Goal: Task Accomplishment & Management: Use online tool/utility

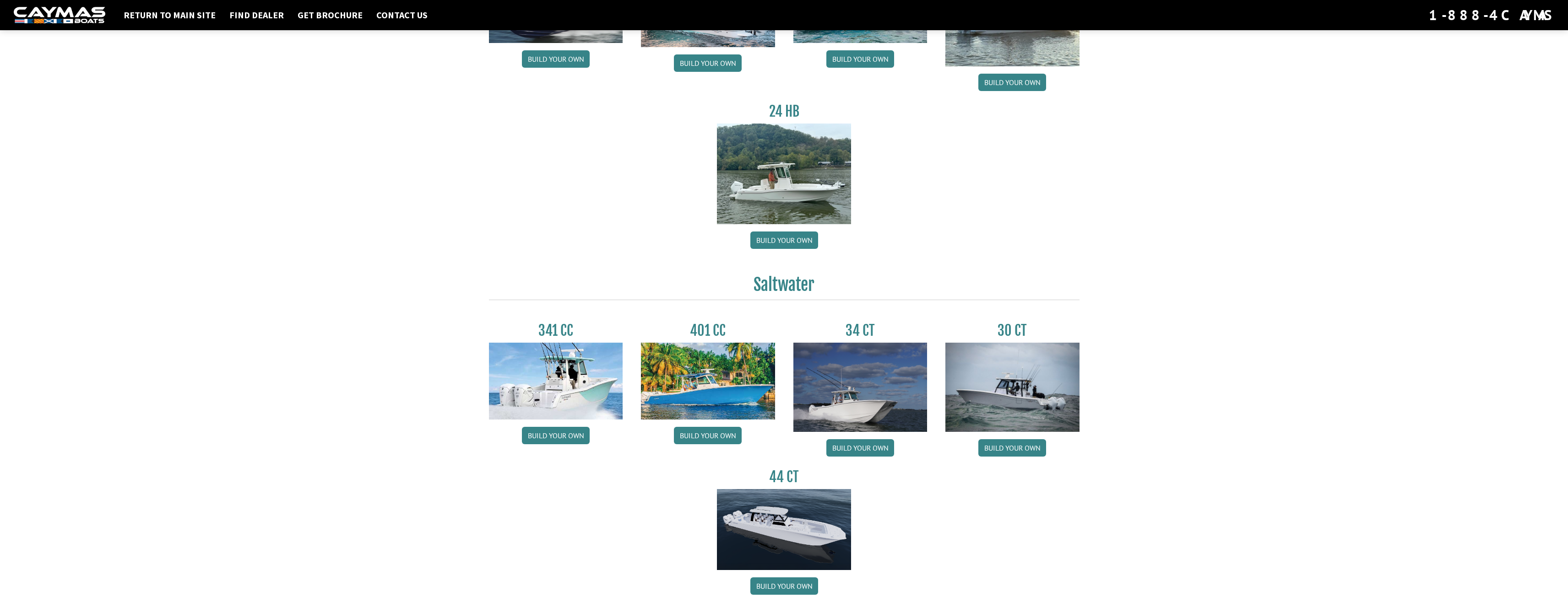
scroll to position [229, 0]
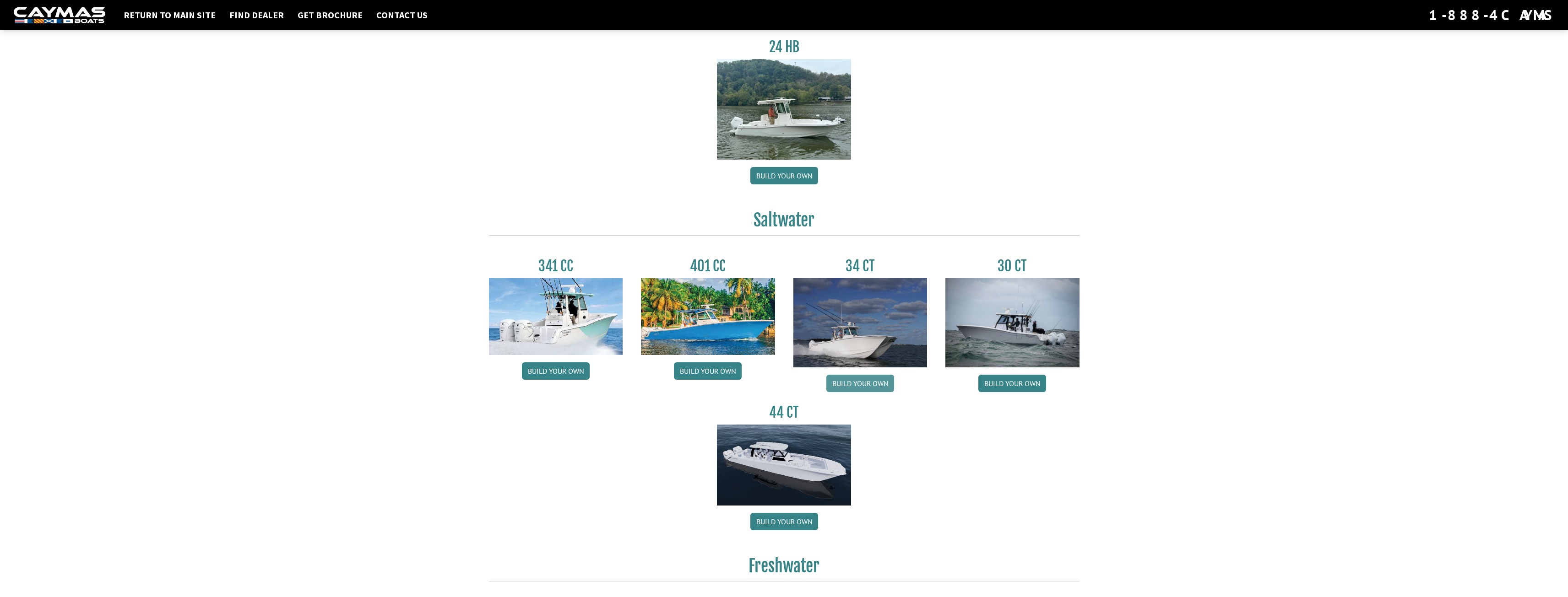
click at [865, 384] on link "Build your own" at bounding box center [860, 383] width 68 height 17
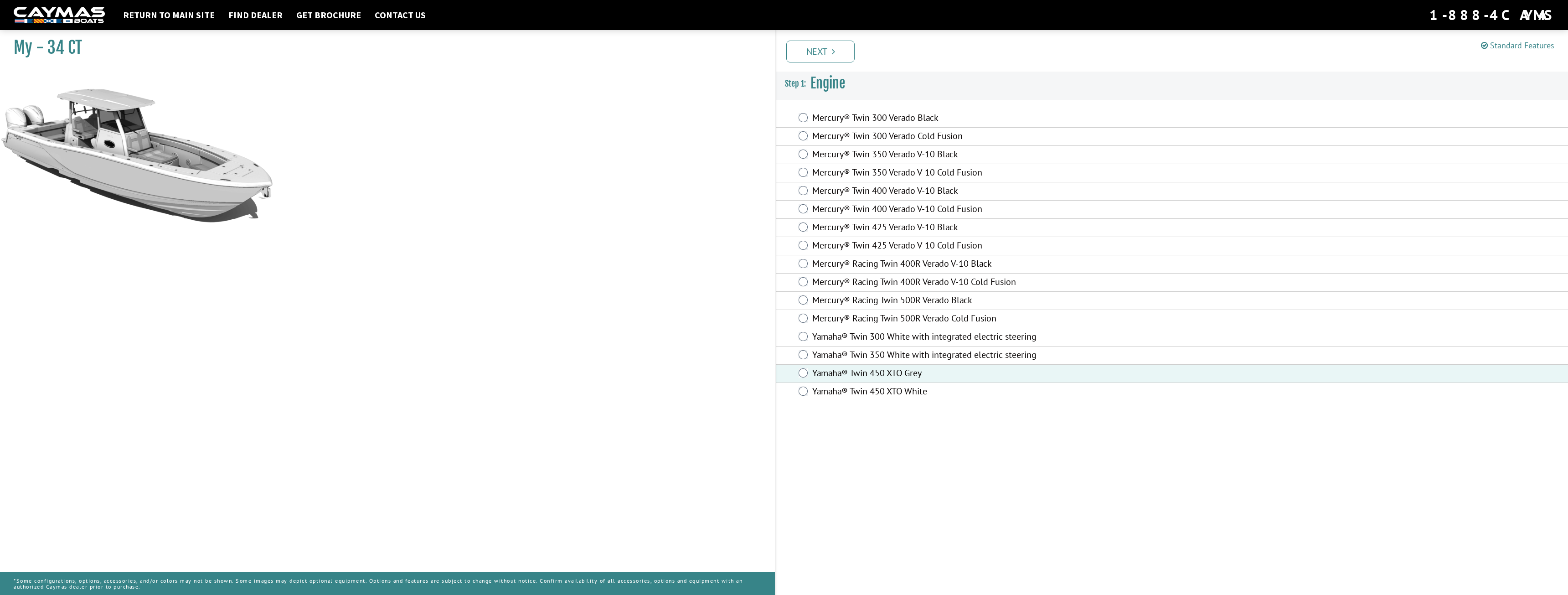
drag, startPoint x: 459, startPoint y: 318, endPoint x: 553, endPoint y: 315, distance: 94.0
click at [553, 315] on div "My - 34 CT" at bounding box center [383, 323] width 784 height 595
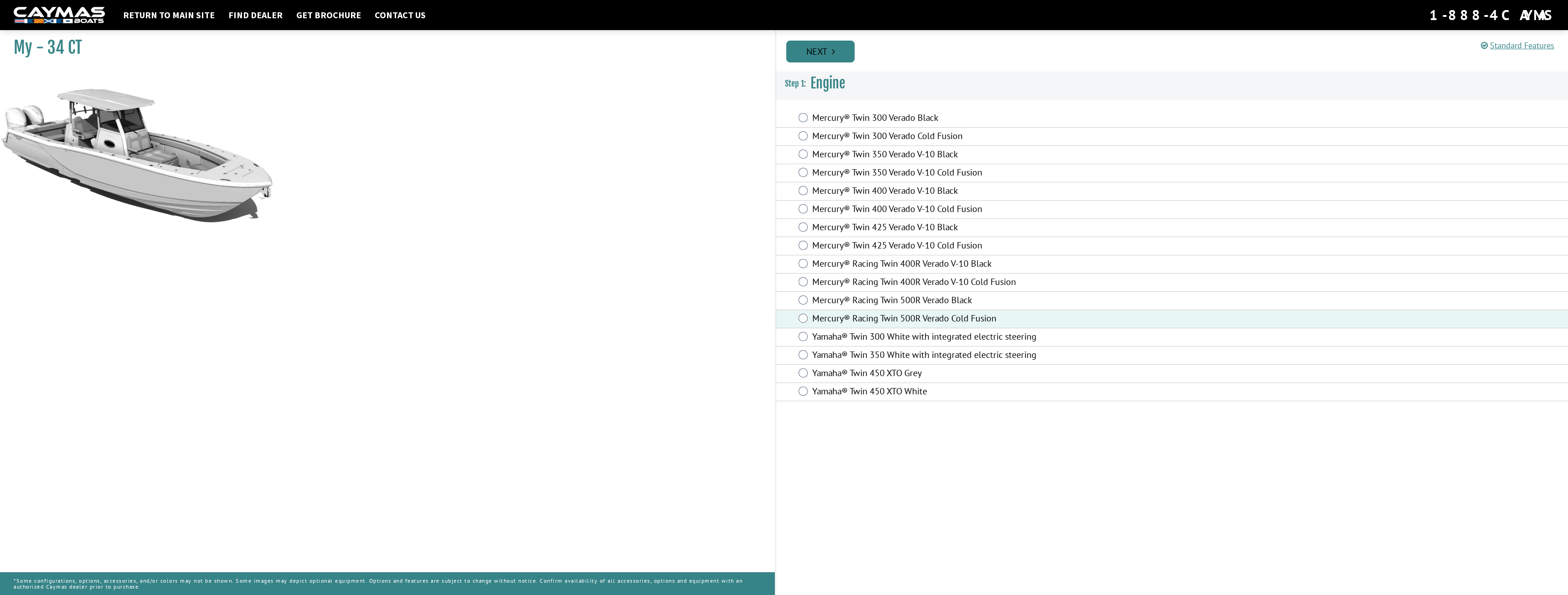
click at [831, 47] on link "Next" at bounding box center [821, 52] width 68 height 22
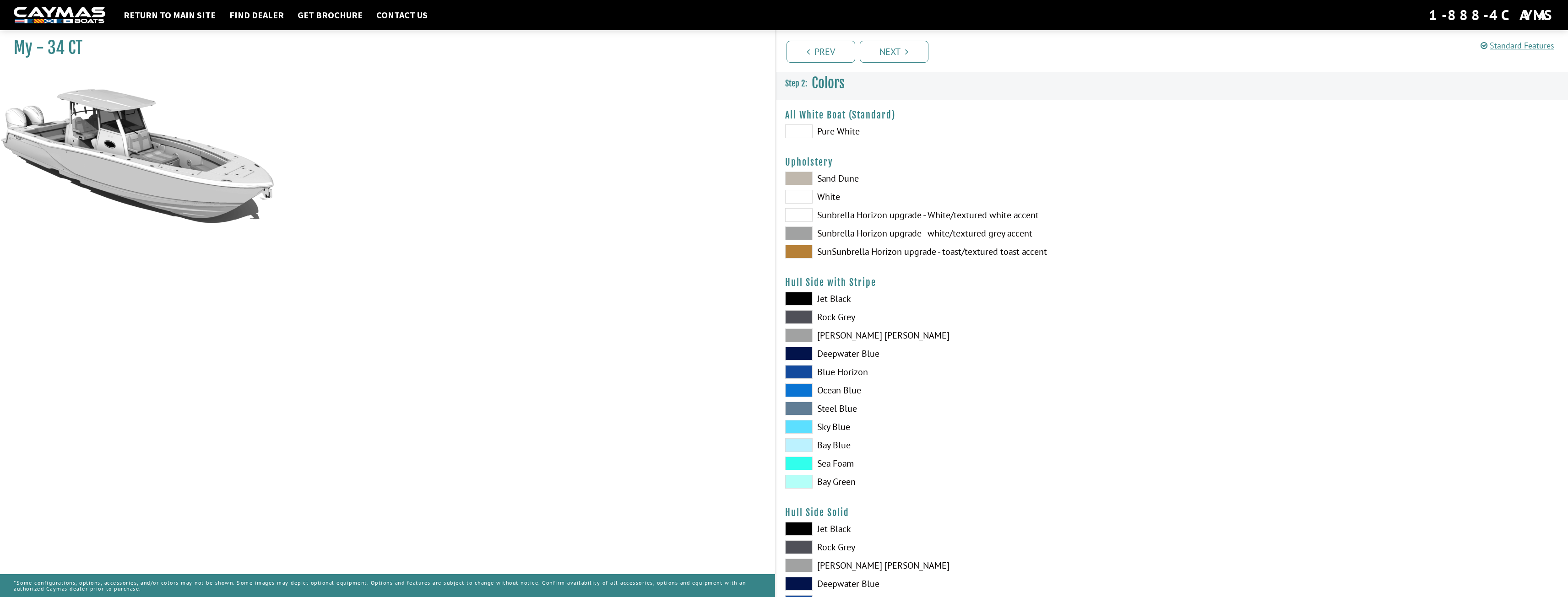
click at [801, 334] on span at bounding box center [798, 335] width 28 height 13
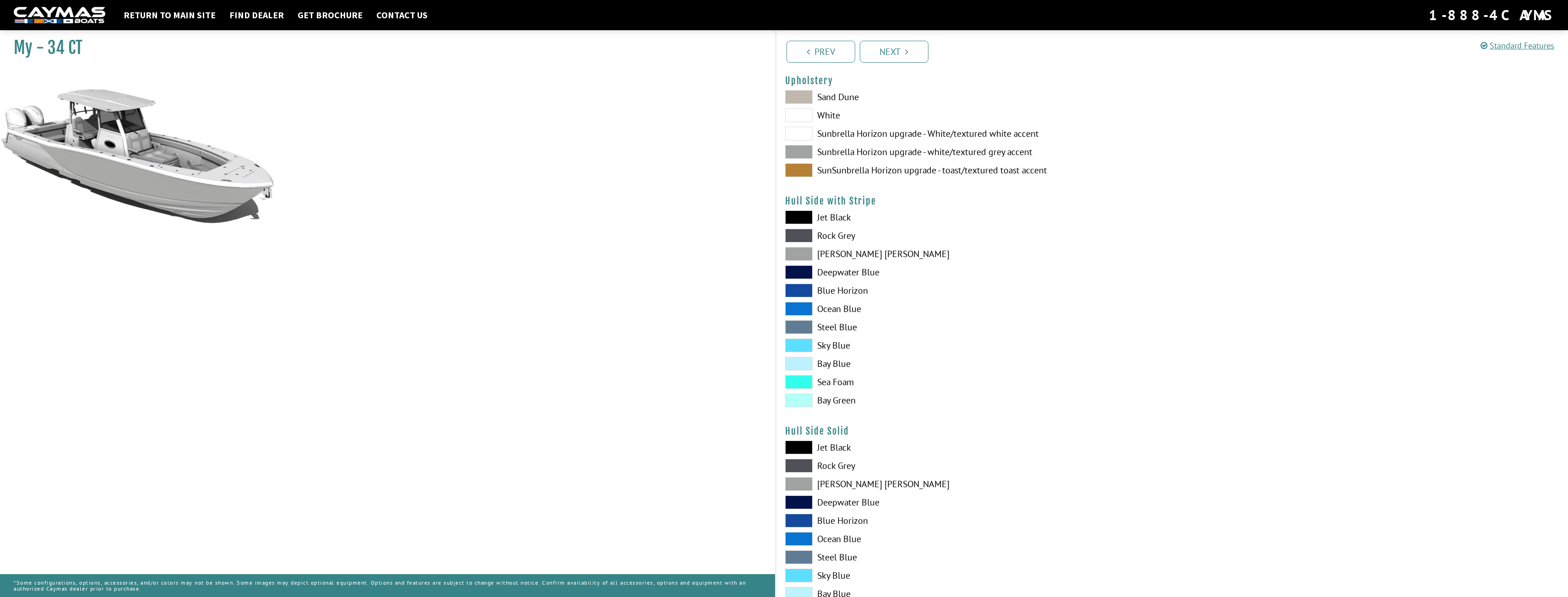
scroll to position [92, 0]
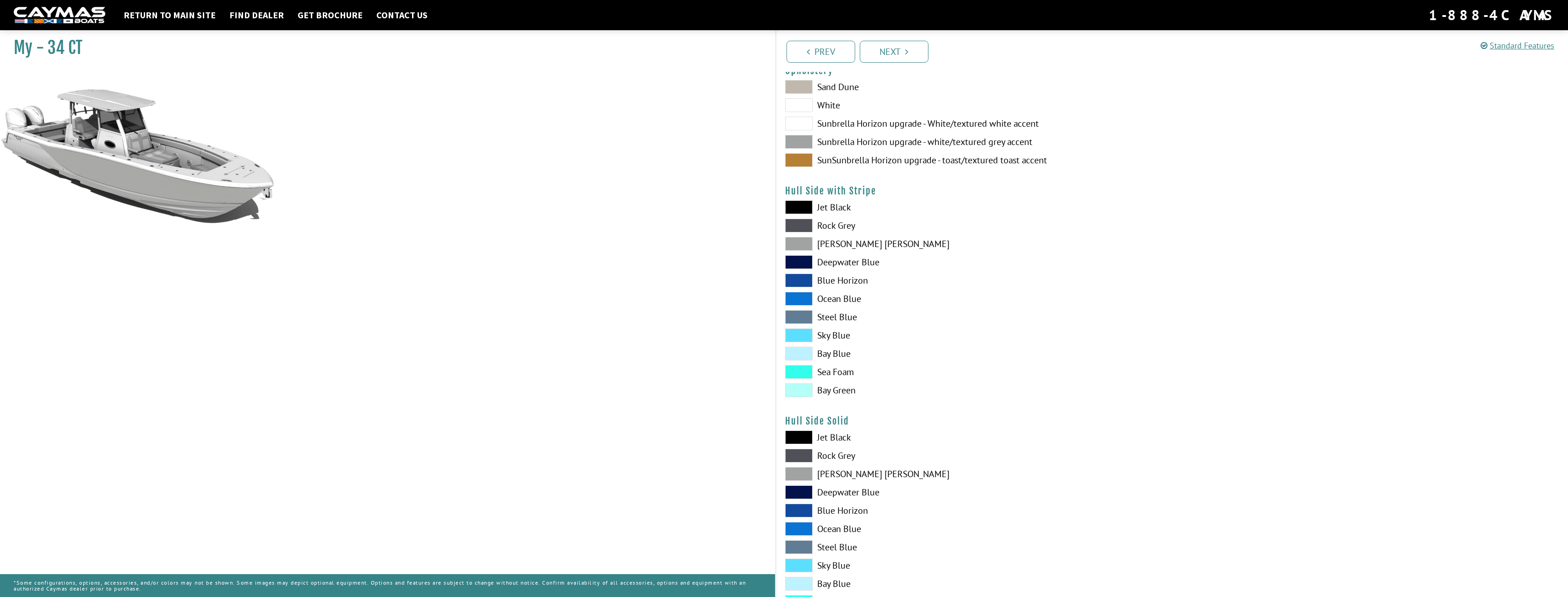
click at [799, 456] on span at bounding box center [798, 456] width 28 height 13
click at [799, 455] on span at bounding box center [798, 456] width 28 height 13
click at [800, 477] on span at bounding box center [798, 474] width 28 height 13
click at [797, 455] on span at bounding box center [798, 456] width 28 height 13
click at [804, 548] on span at bounding box center [798, 547] width 28 height 13
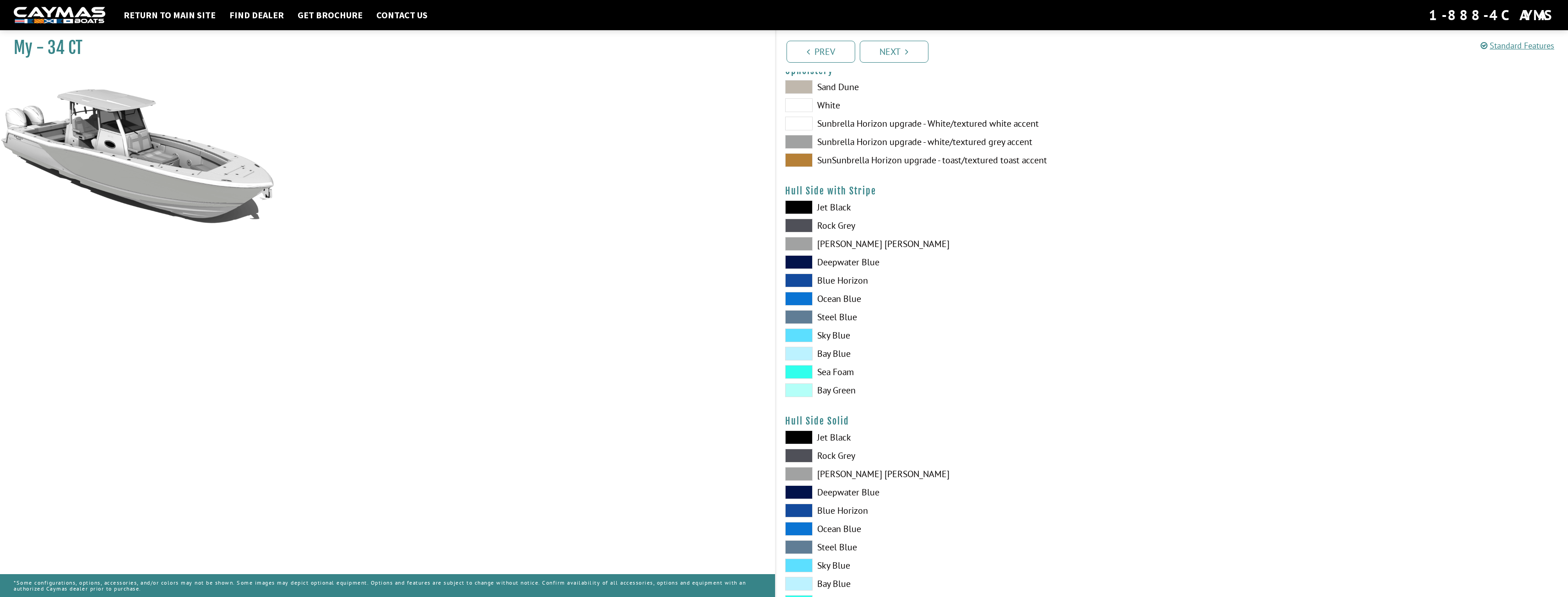
click at [803, 569] on span at bounding box center [798, 565] width 28 height 13
click at [800, 543] on span at bounding box center [798, 547] width 28 height 13
click at [798, 221] on span at bounding box center [798, 225] width 28 height 13
click at [799, 224] on span at bounding box center [798, 225] width 28 height 13
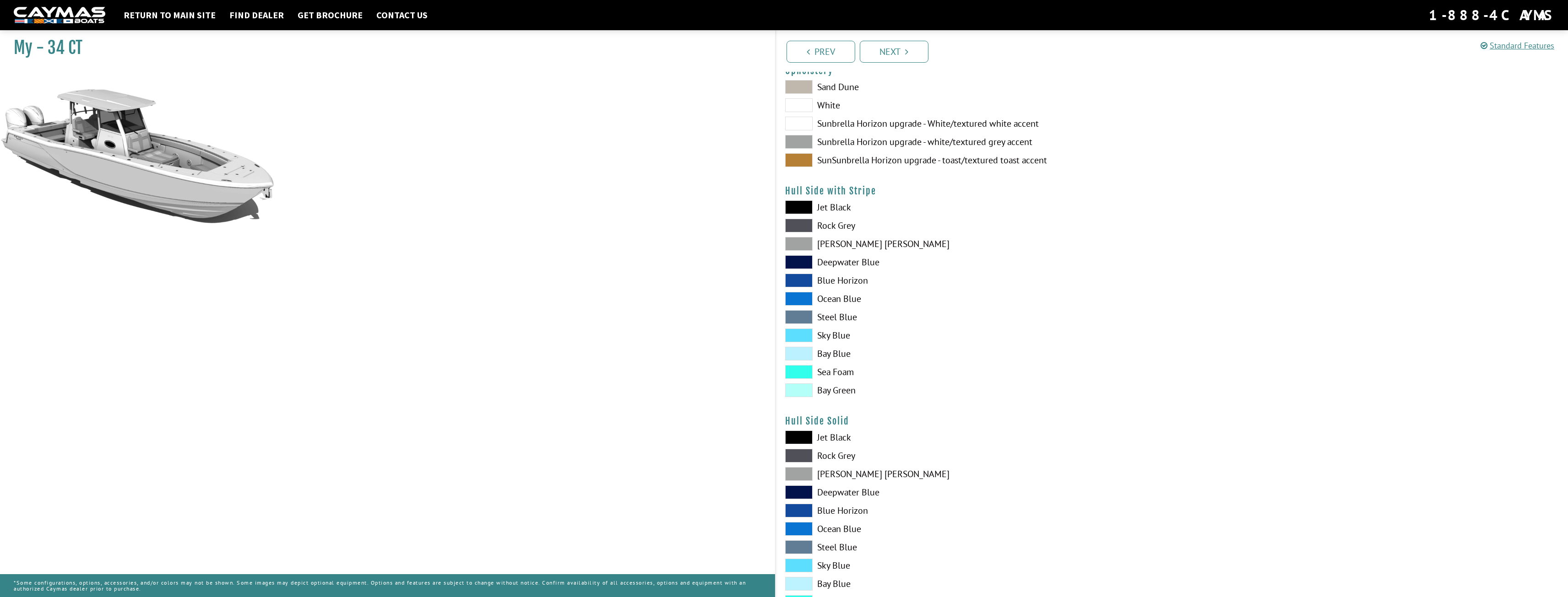
click at [799, 224] on span at bounding box center [798, 225] width 28 height 13
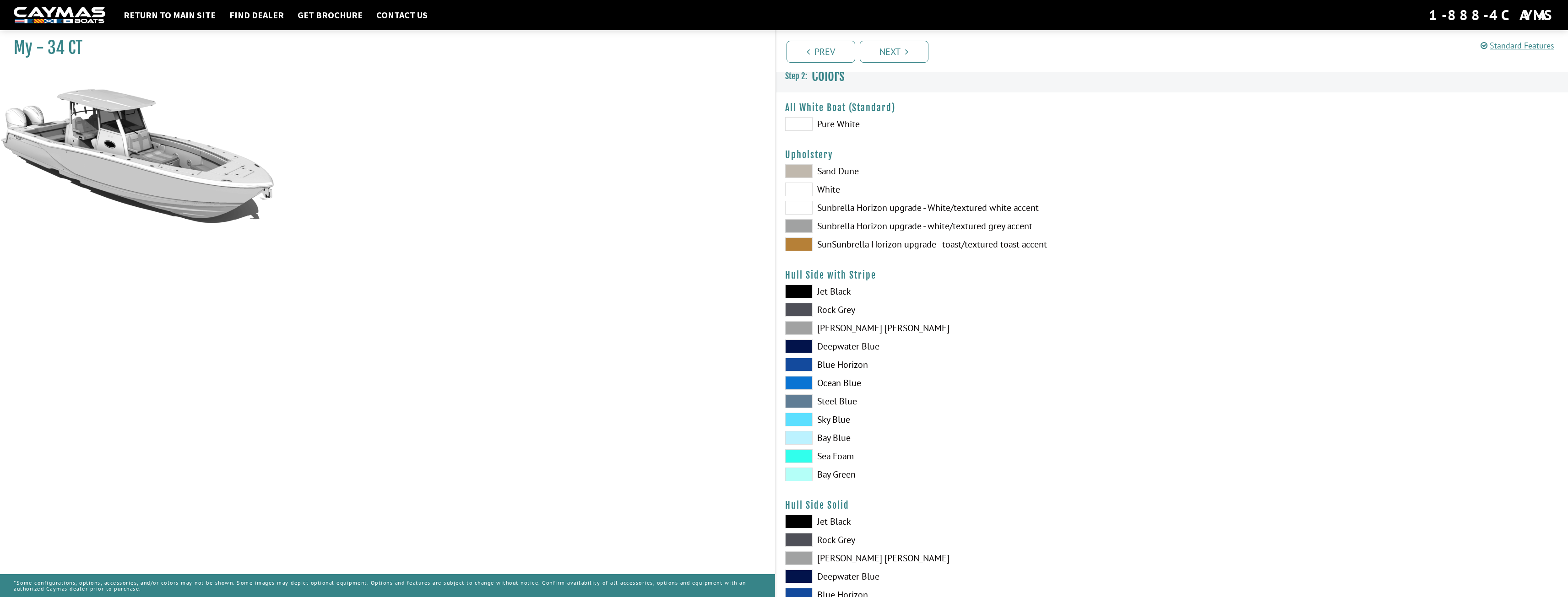
scroll to position [0, 0]
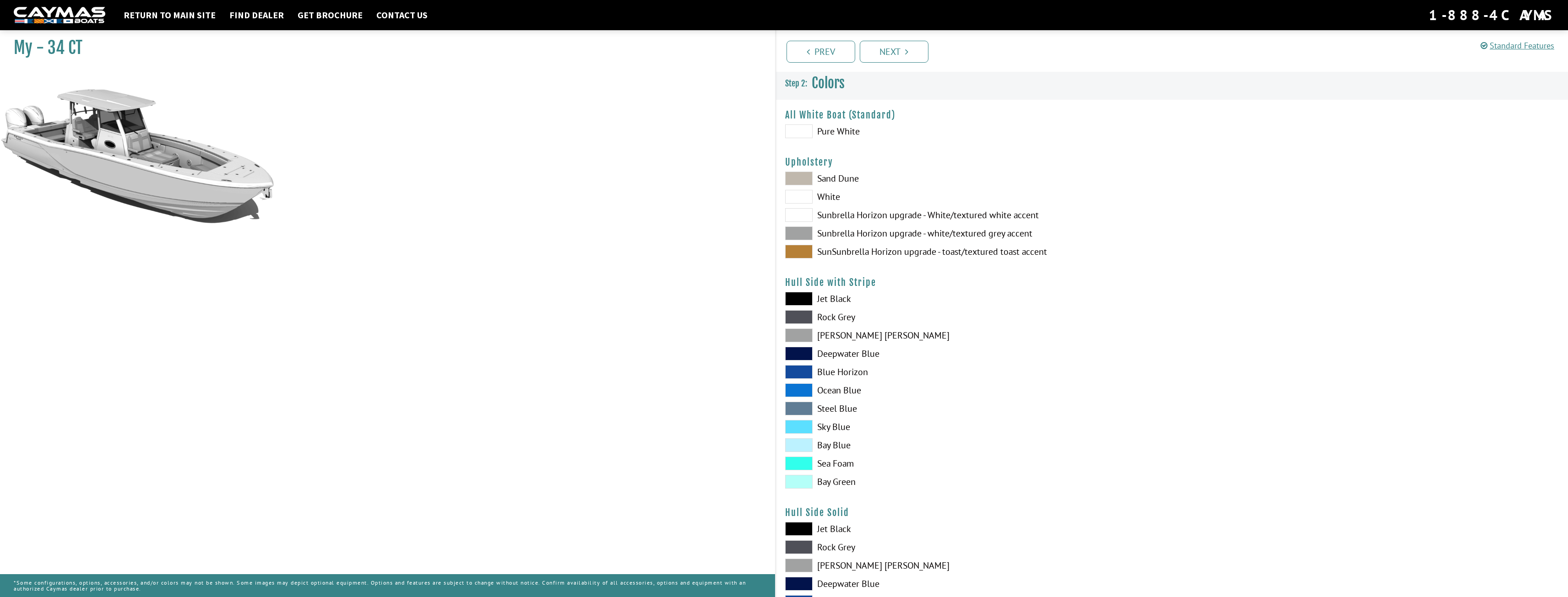
click at [801, 234] on span at bounding box center [798, 233] width 28 height 13
click at [800, 251] on span at bounding box center [798, 252] width 28 height 13
click at [800, 232] on span at bounding box center [798, 233] width 28 height 13
click at [799, 211] on span at bounding box center [798, 215] width 28 height 13
click at [797, 236] on span at bounding box center [798, 233] width 28 height 13
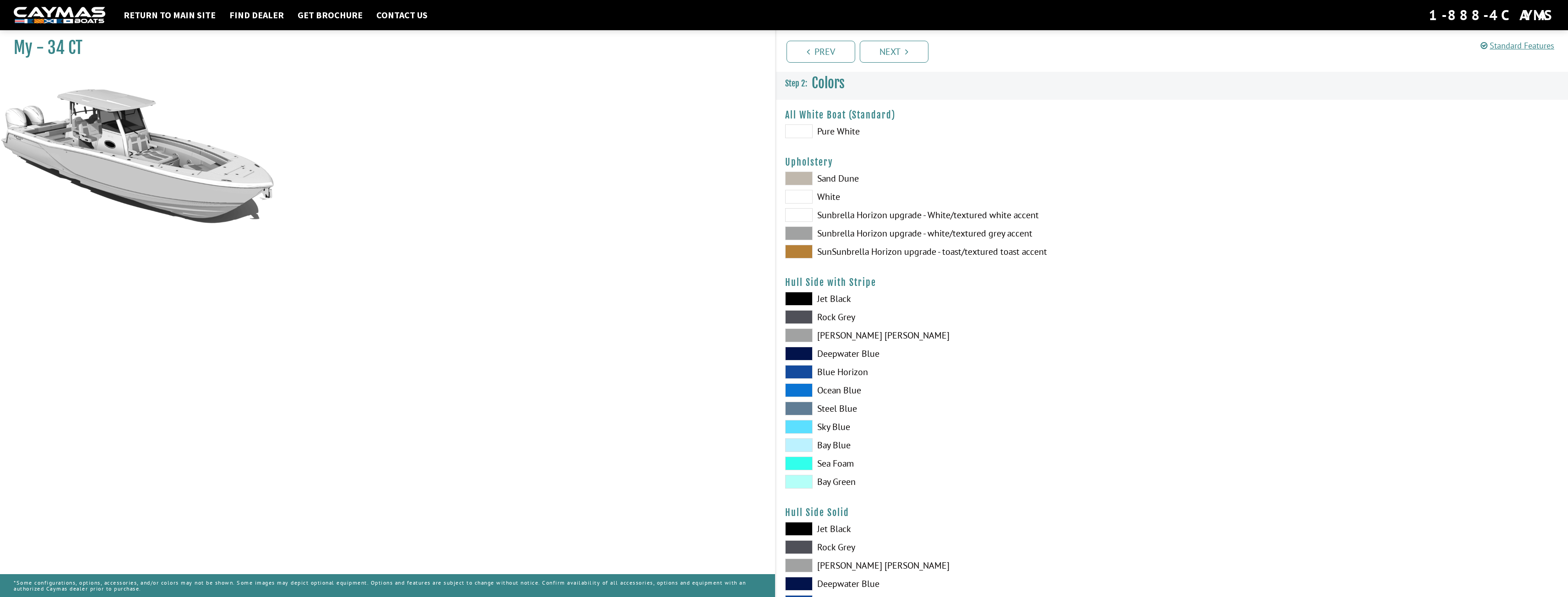
click at [798, 332] on span at bounding box center [798, 335] width 28 height 13
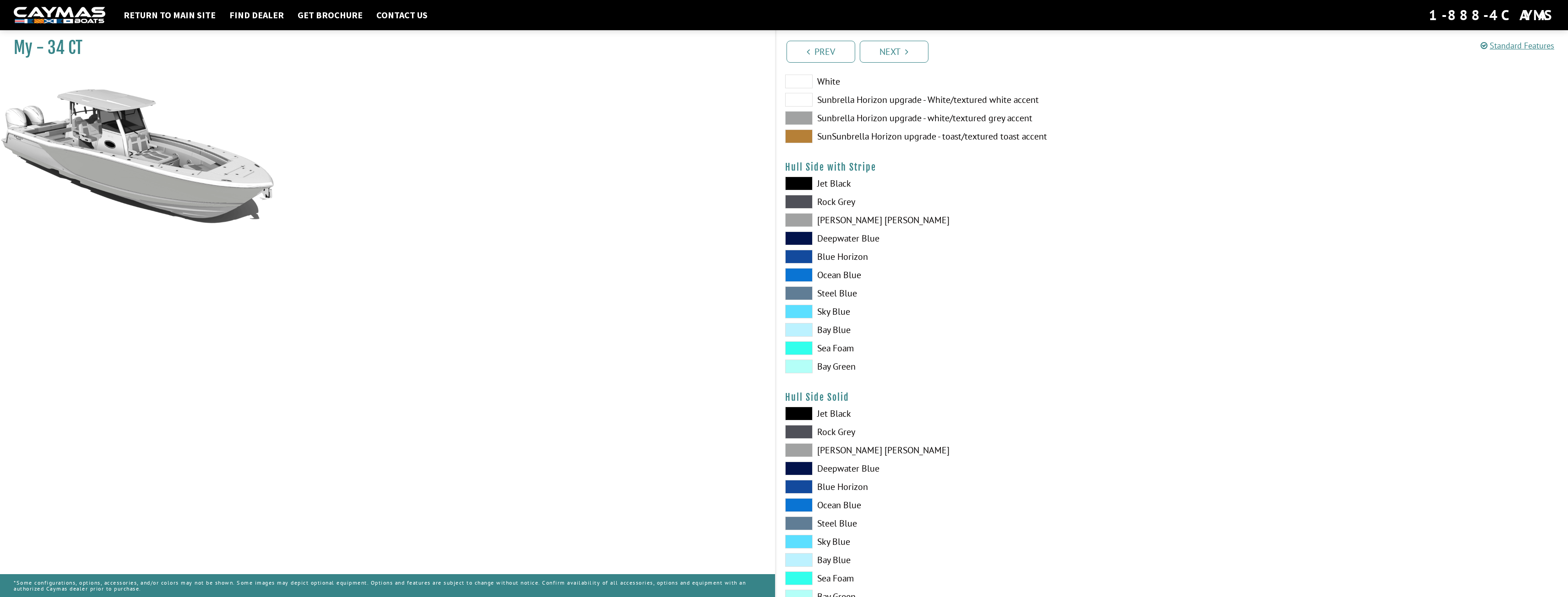
scroll to position [137, 0]
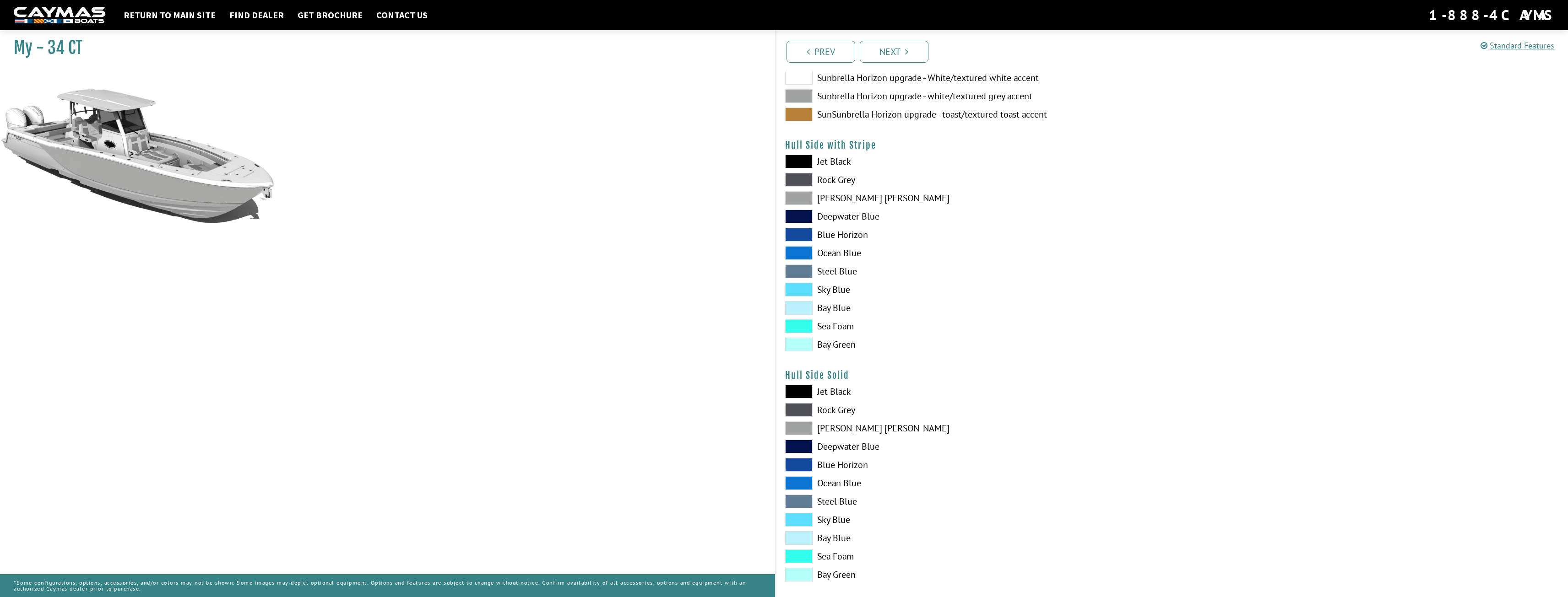
click at [804, 429] on span at bounding box center [798, 428] width 28 height 13
click at [803, 406] on span at bounding box center [798, 410] width 28 height 13
click at [800, 430] on span at bounding box center [798, 428] width 28 height 13
click at [799, 428] on span at bounding box center [798, 428] width 28 height 13
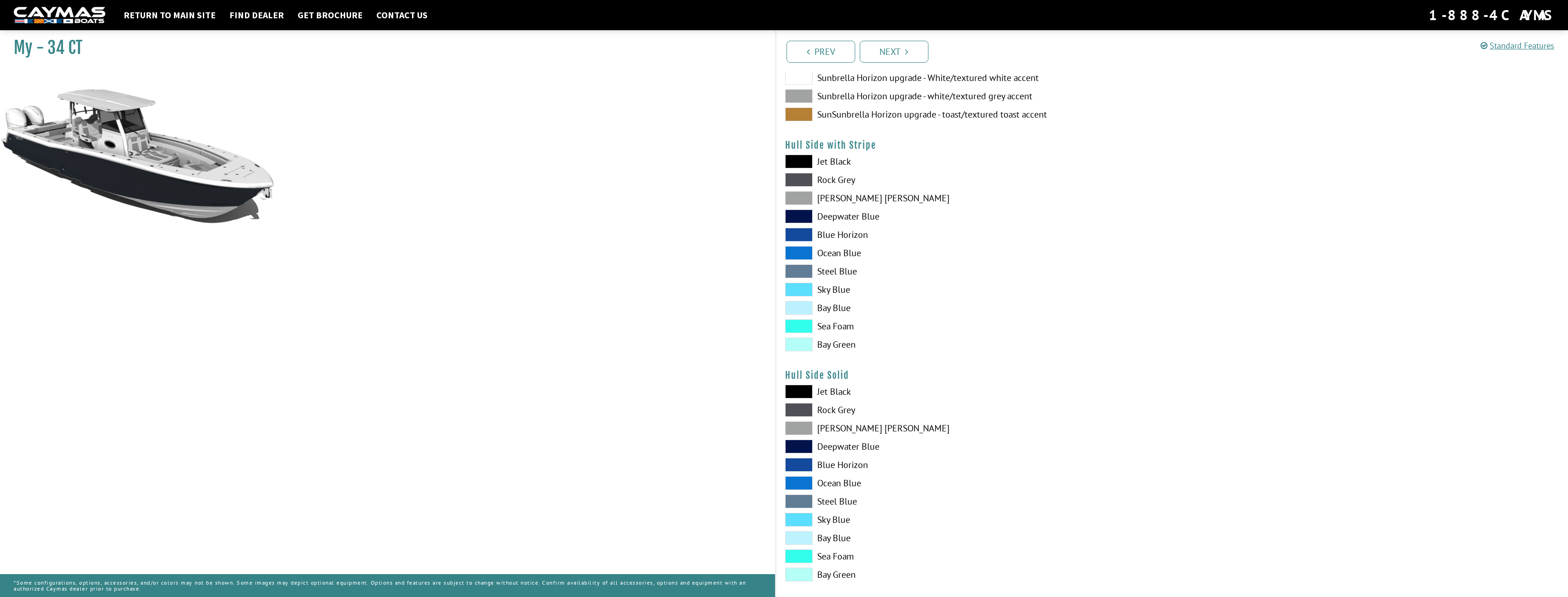
click at [799, 428] on span at bounding box center [798, 428] width 28 height 13
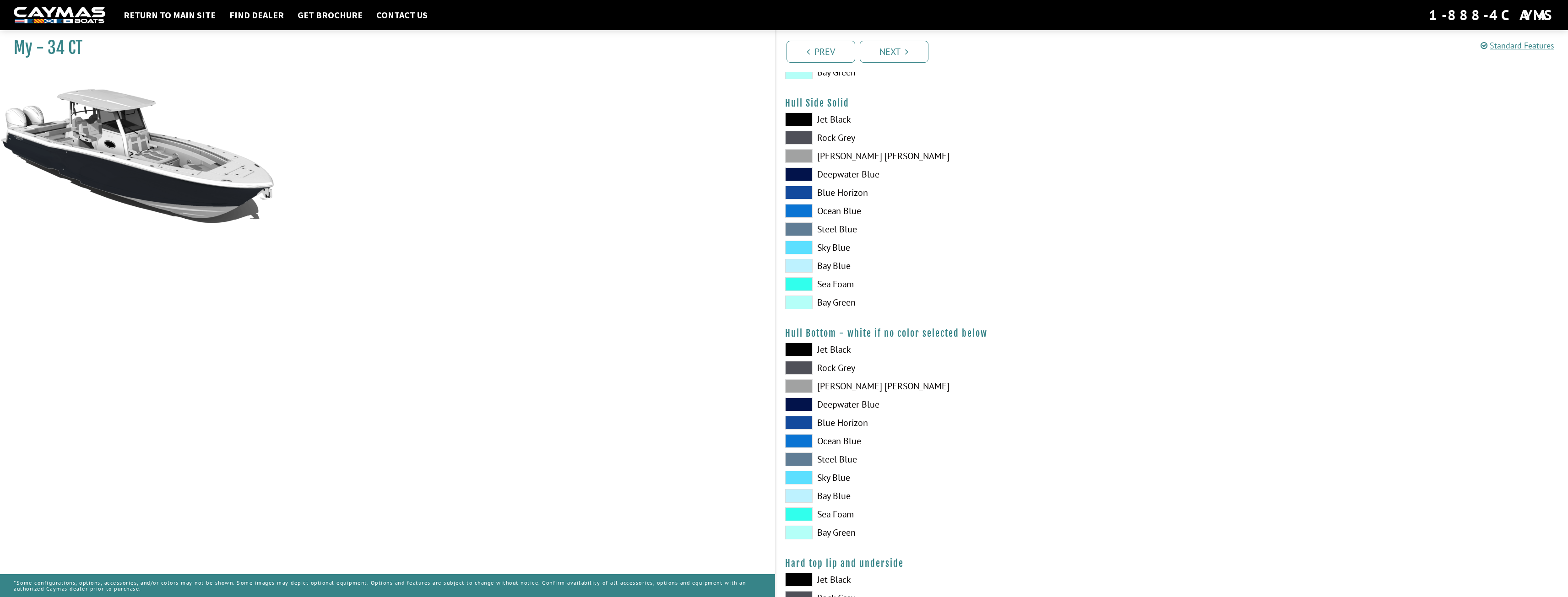
scroll to position [366, 0]
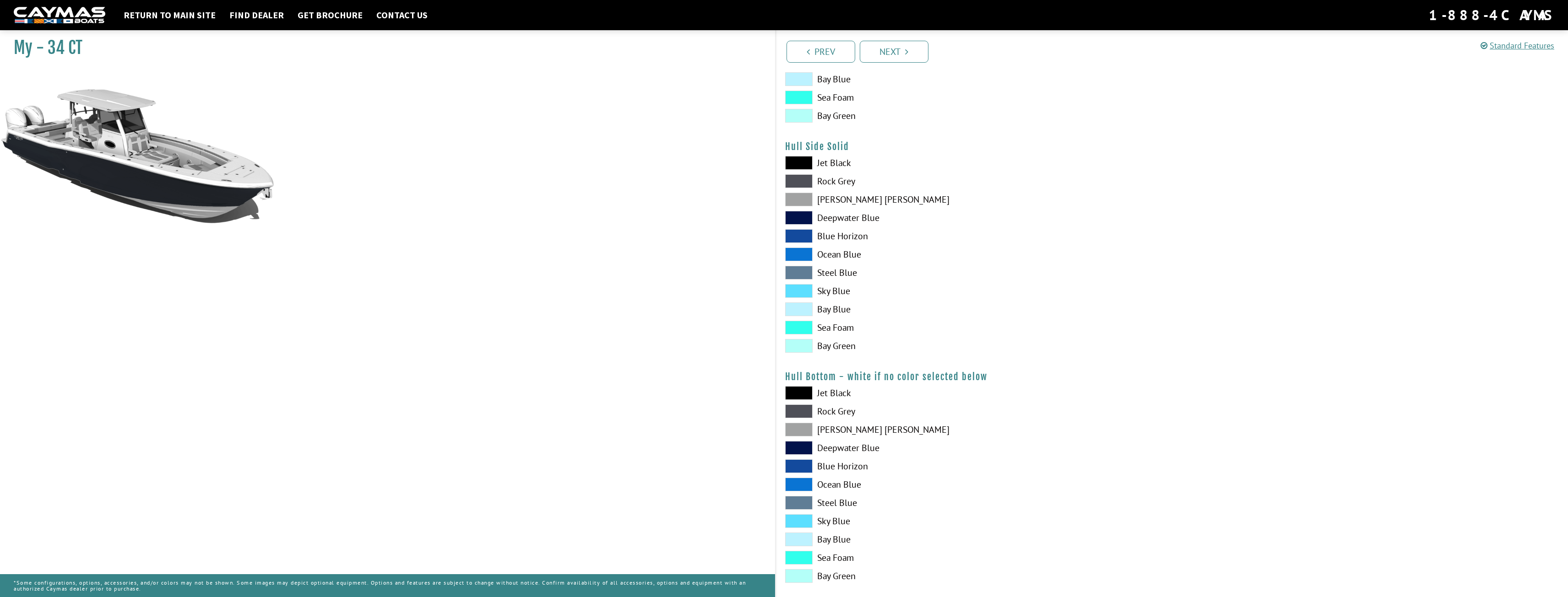
click at [799, 181] on span at bounding box center [798, 181] width 28 height 13
click at [793, 427] on span at bounding box center [798, 430] width 28 height 13
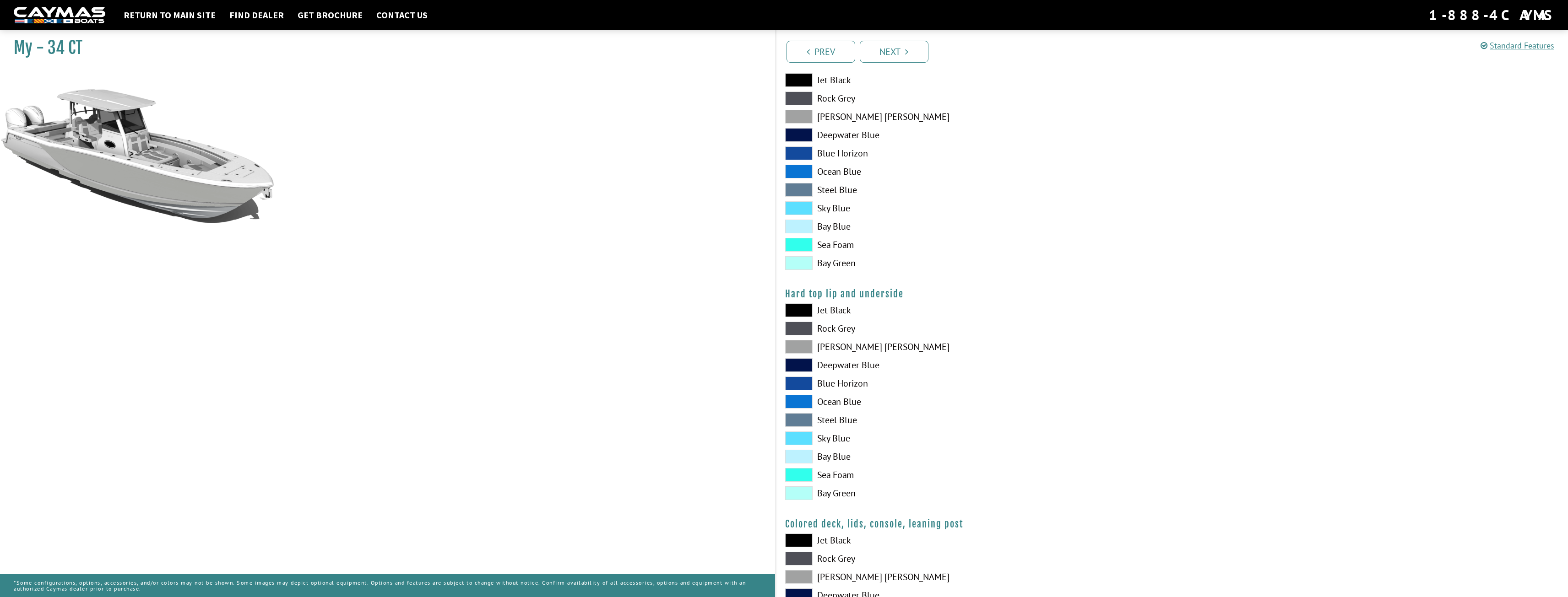
scroll to position [686, 0]
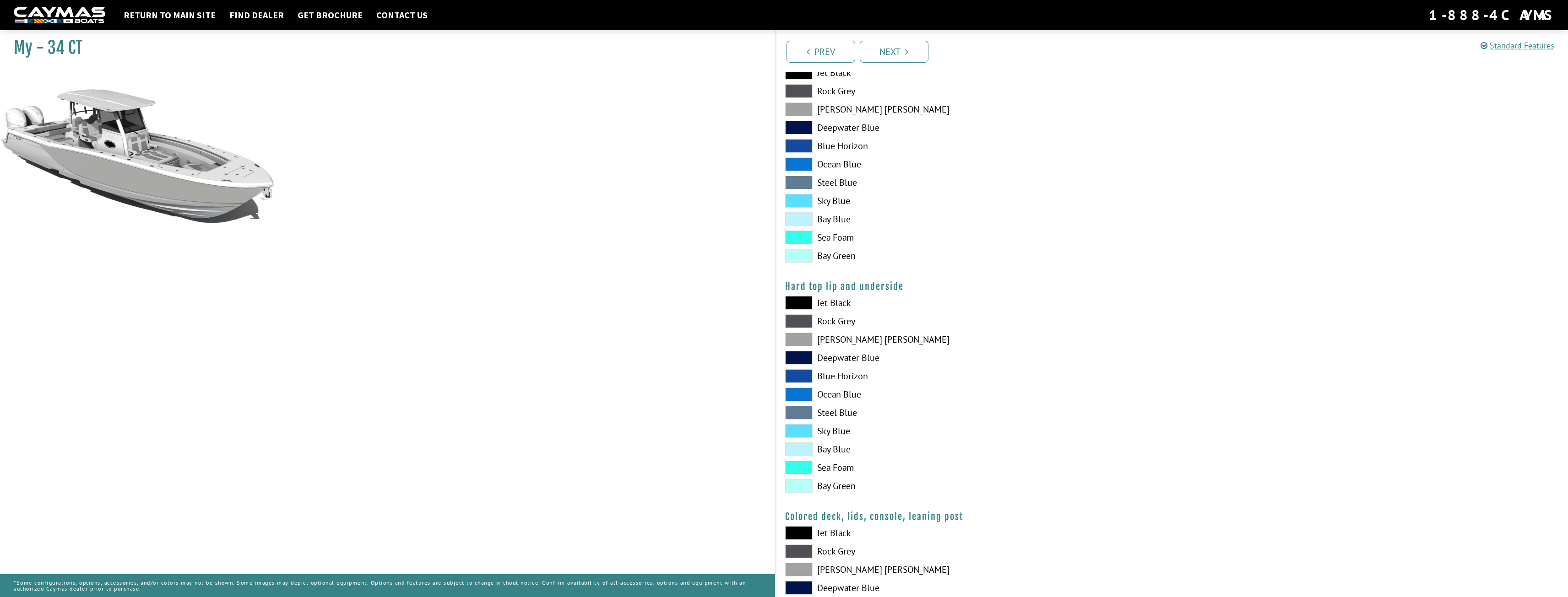
click at [796, 339] on span at bounding box center [798, 339] width 28 height 13
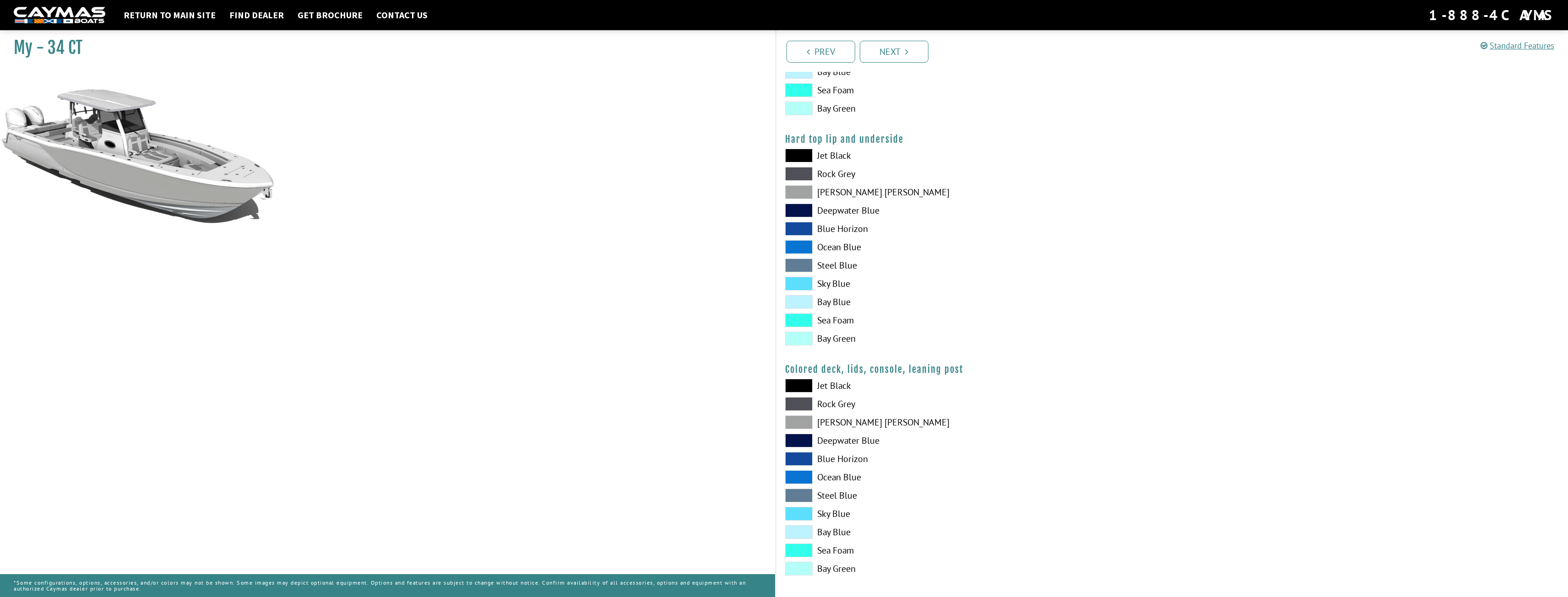
scroll to position [839, 0]
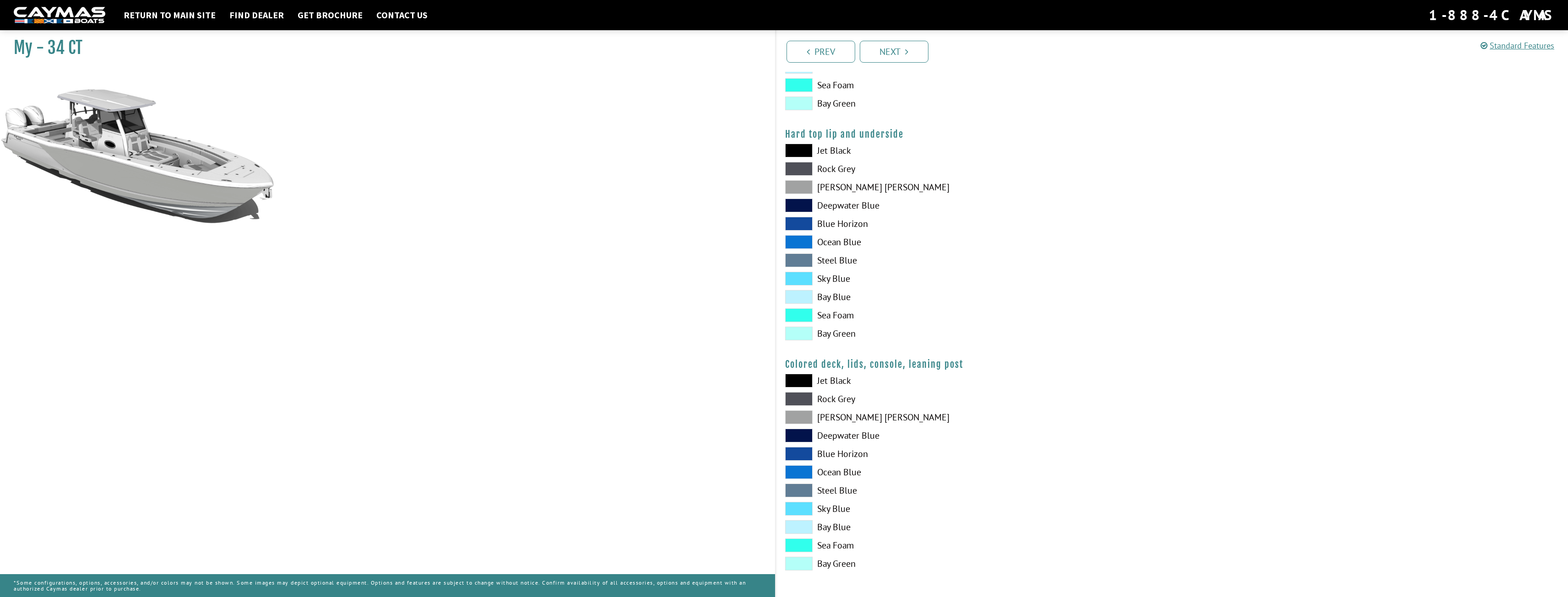
click at [800, 415] on span at bounding box center [798, 417] width 28 height 13
click at [903, 57] on link "Next" at bounding box center [894, 52] width 68 height 22
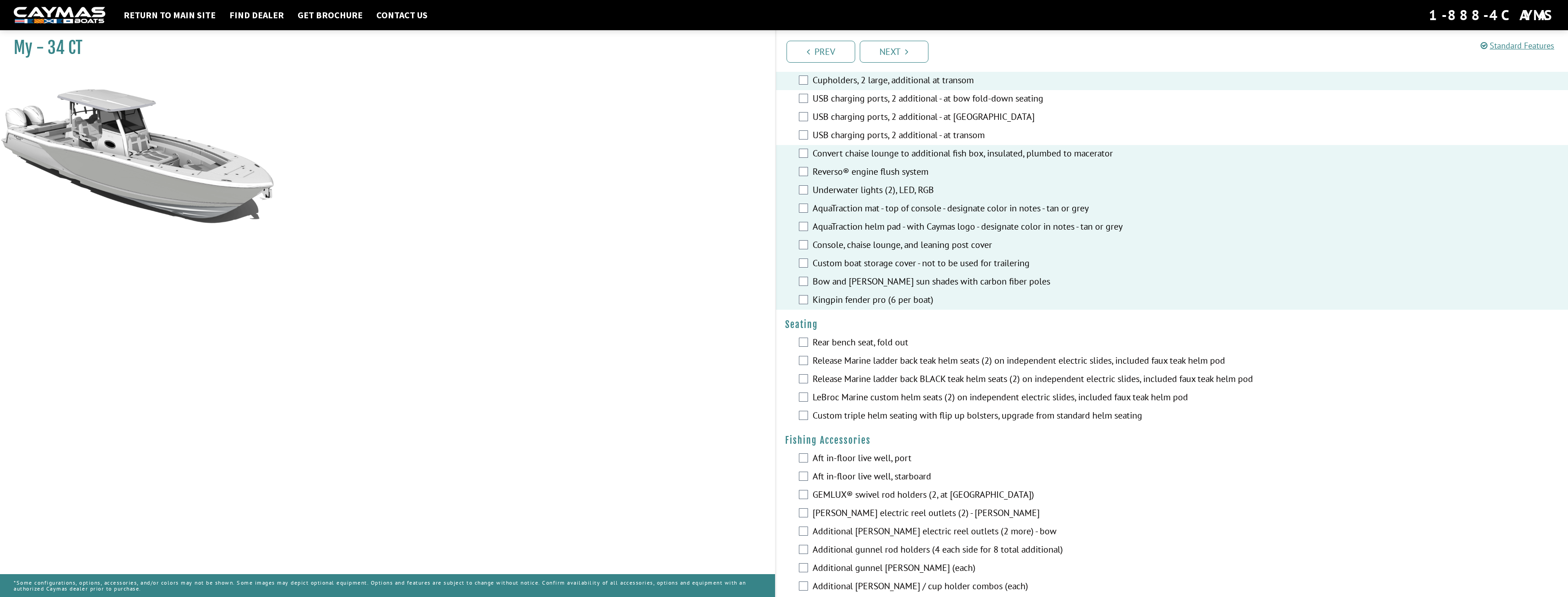
scroll to position [504, 0]
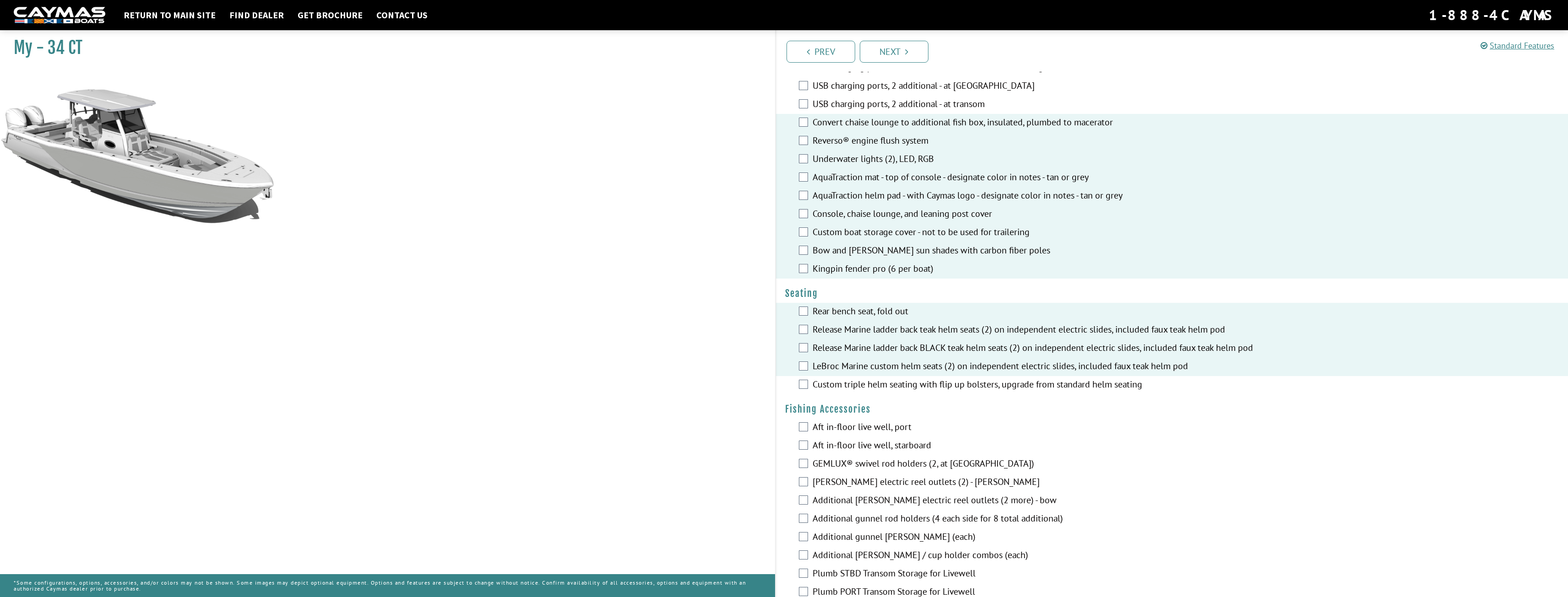
click at [804, 380] on div "Custom triple helm seating with flip up bolsters, upgrade from standard helm se…" at bounding box center [1172, 386] width 792 height 18
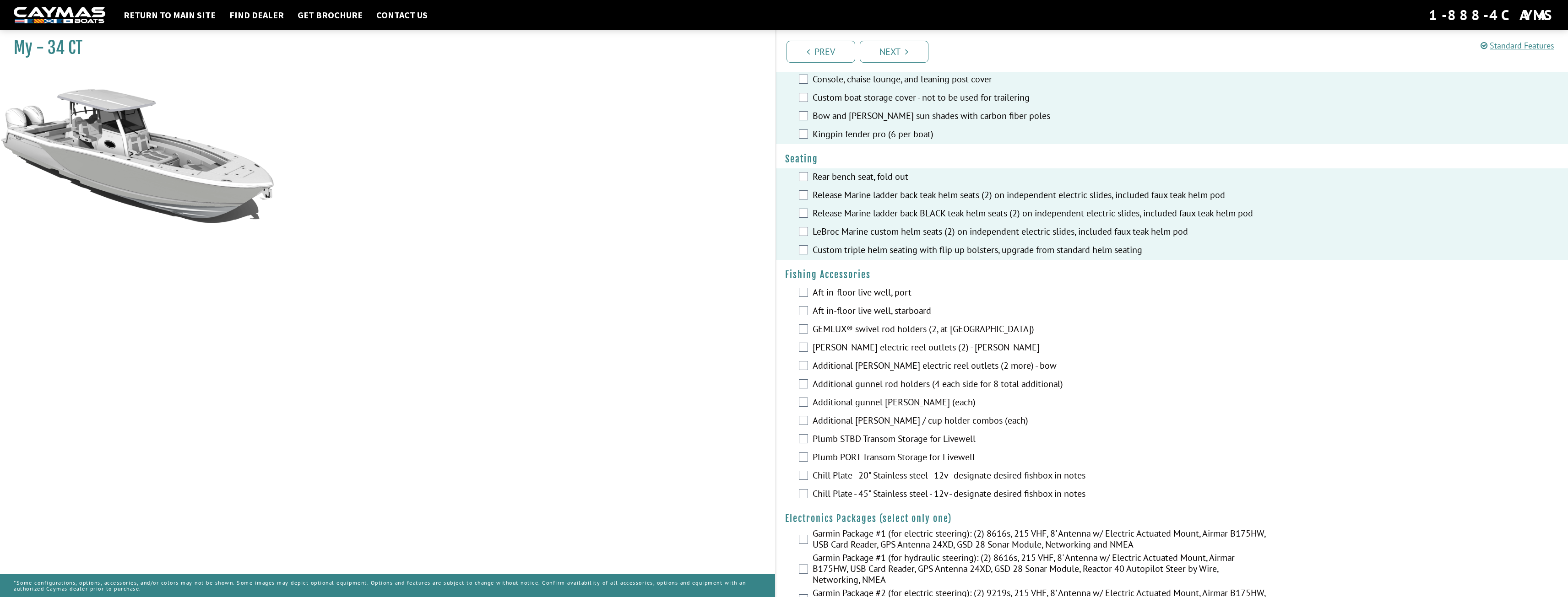
scroll to position [640, 0]
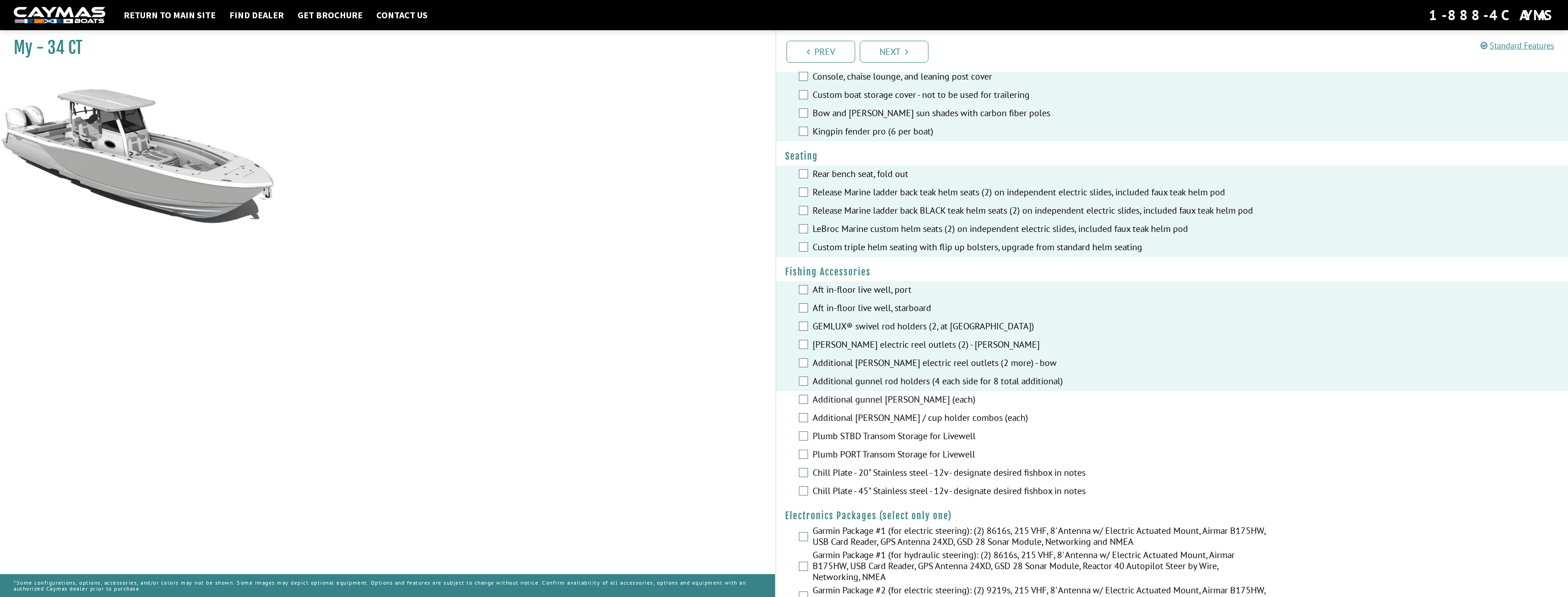
click at [804, 396] on div "Additional gunnel rod holder (each)" at bounding box center [1172, 400] width 792 height 18
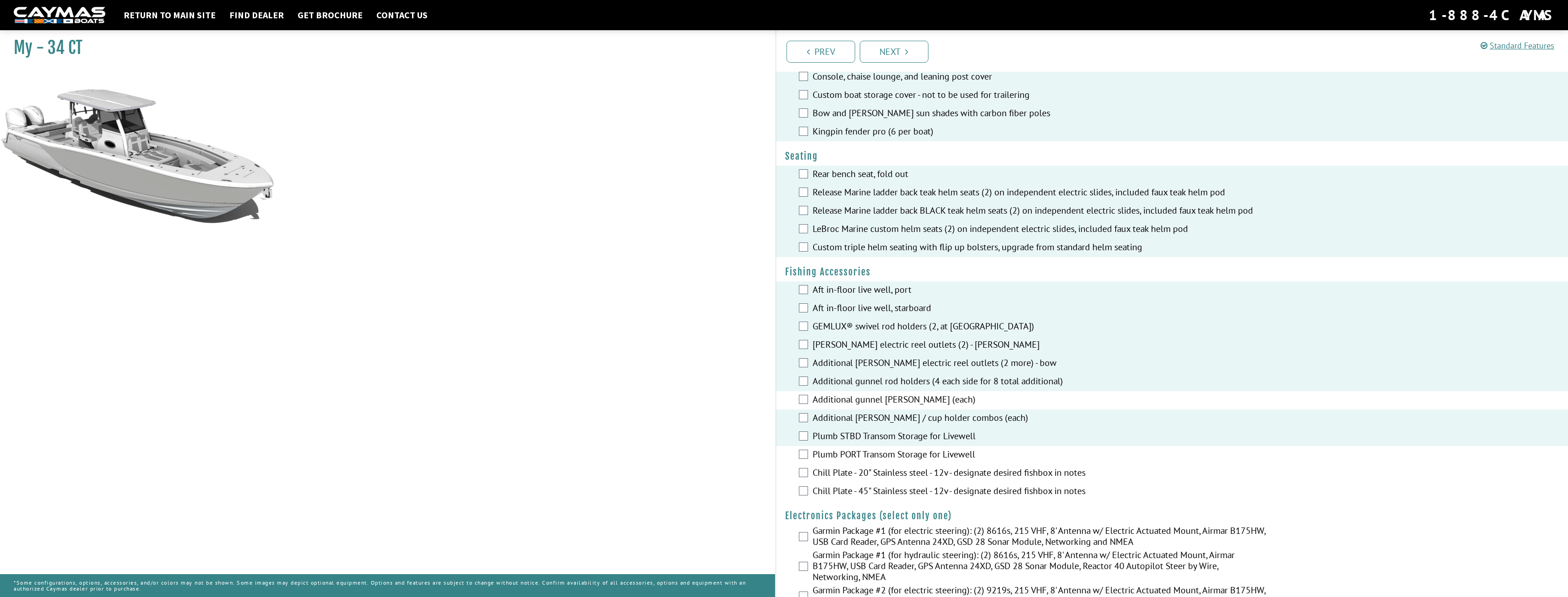
click at [803, 445] on div "Plumb STBD Transom Storage for Livewell" at bounding box center [1172, 437] width 792 height 18
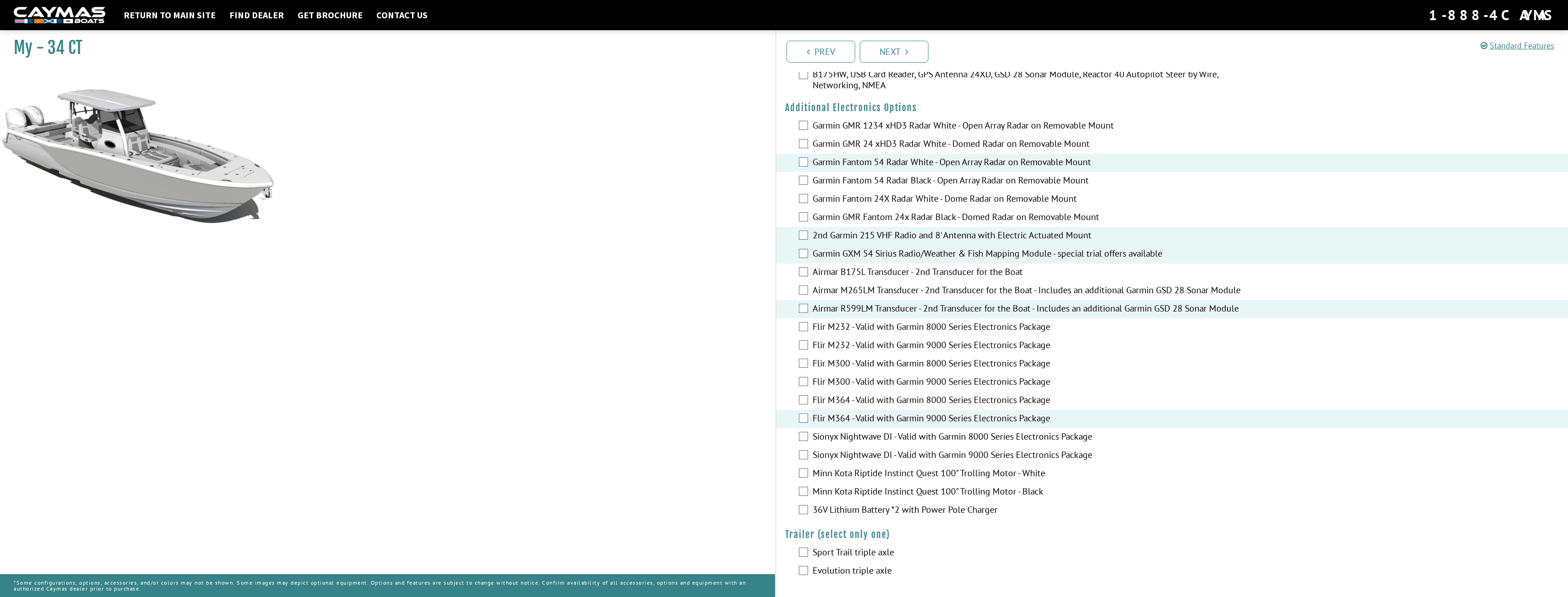
scroll to position [1193, 0]
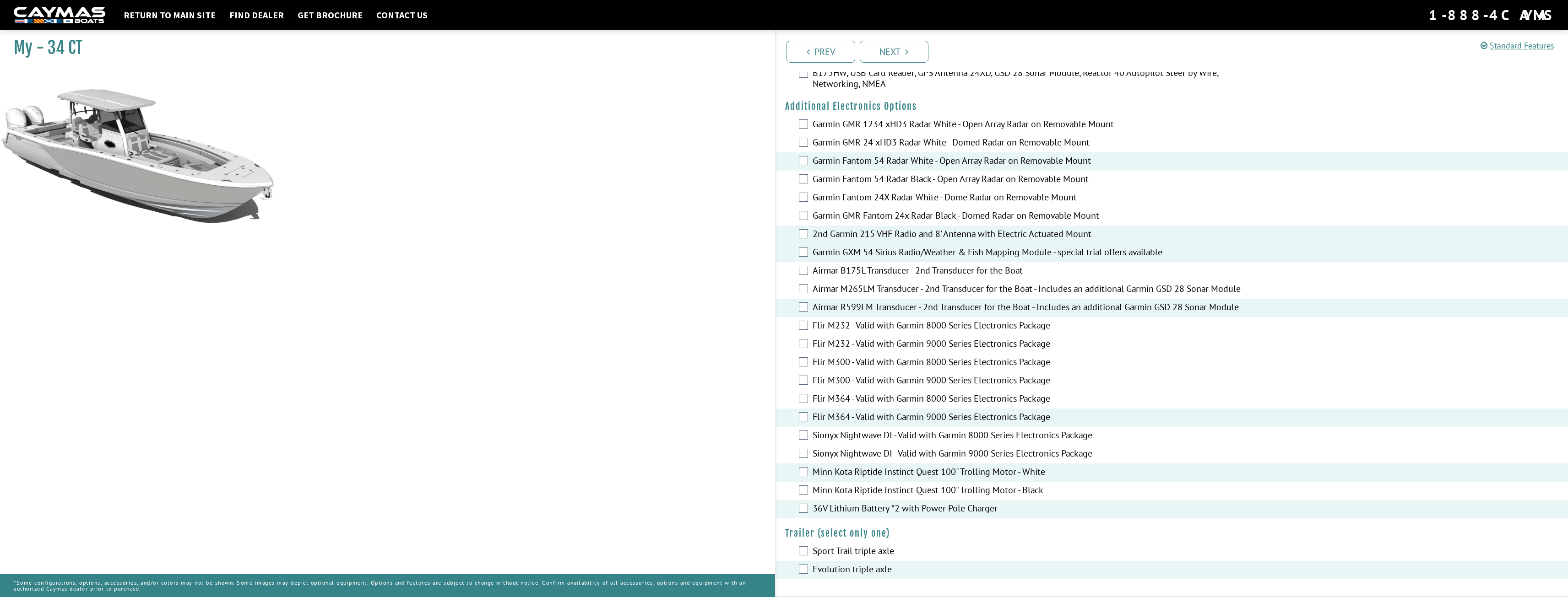
click at [897, 51] on link "Next" at bounding box center [894, 52] width 68 height 22
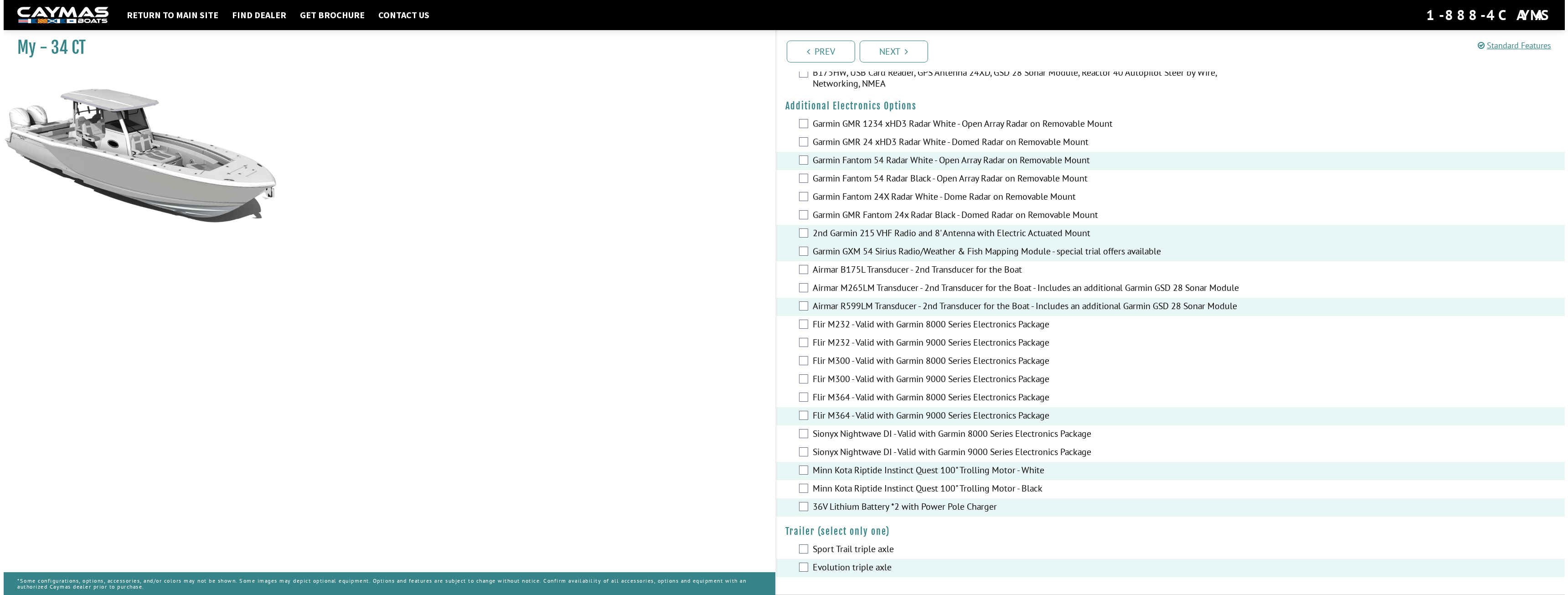
scroll to position [0, 0]
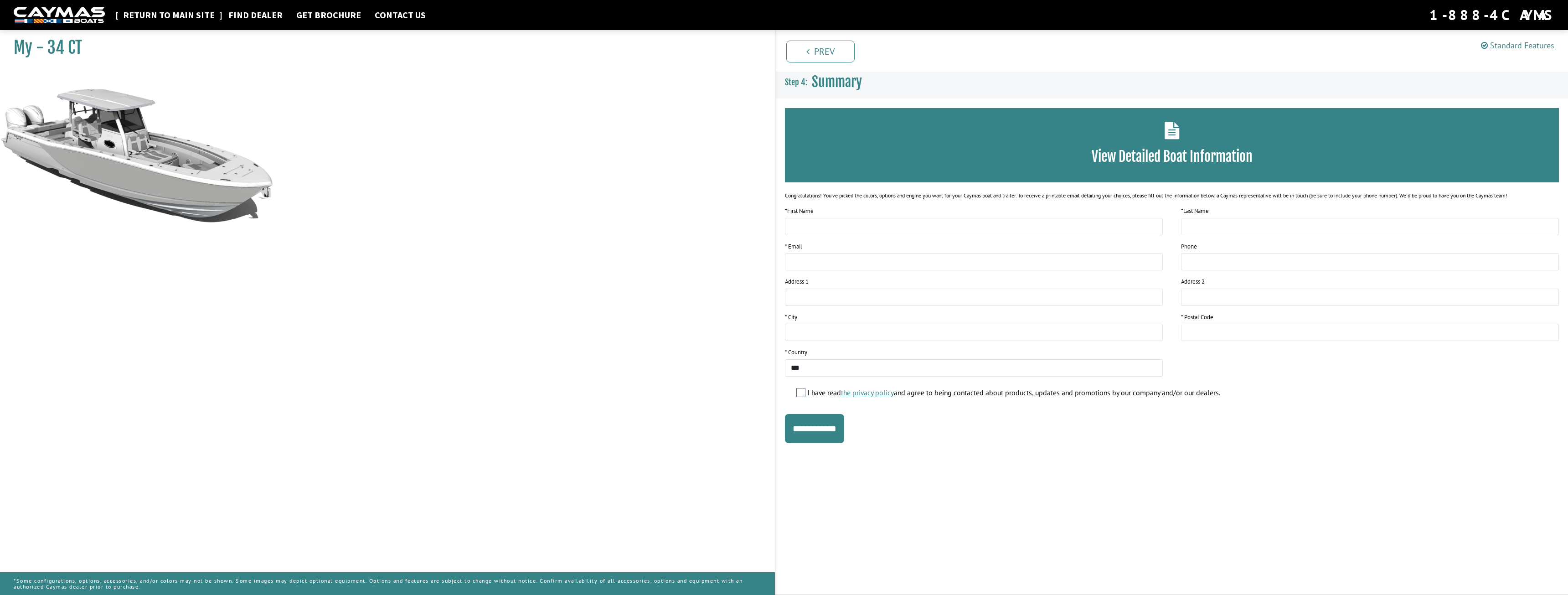
click at [183, 18] on link "Return to main site" at bounding box center [169, 15] width 100 height 12
